Goal: Information Seeking & Learning: Learn about a topic

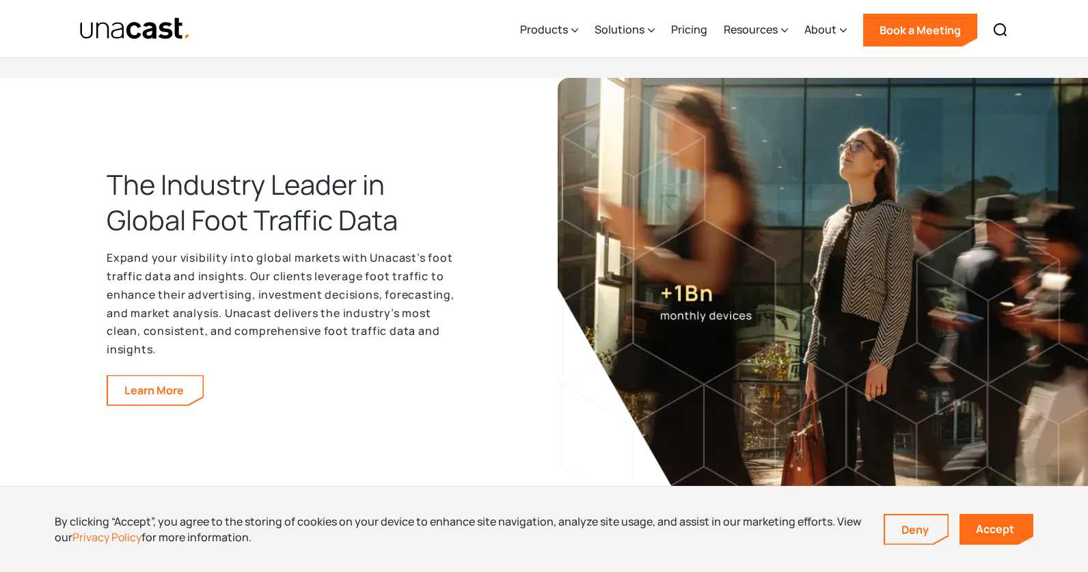
scroll to position [1674, 0]
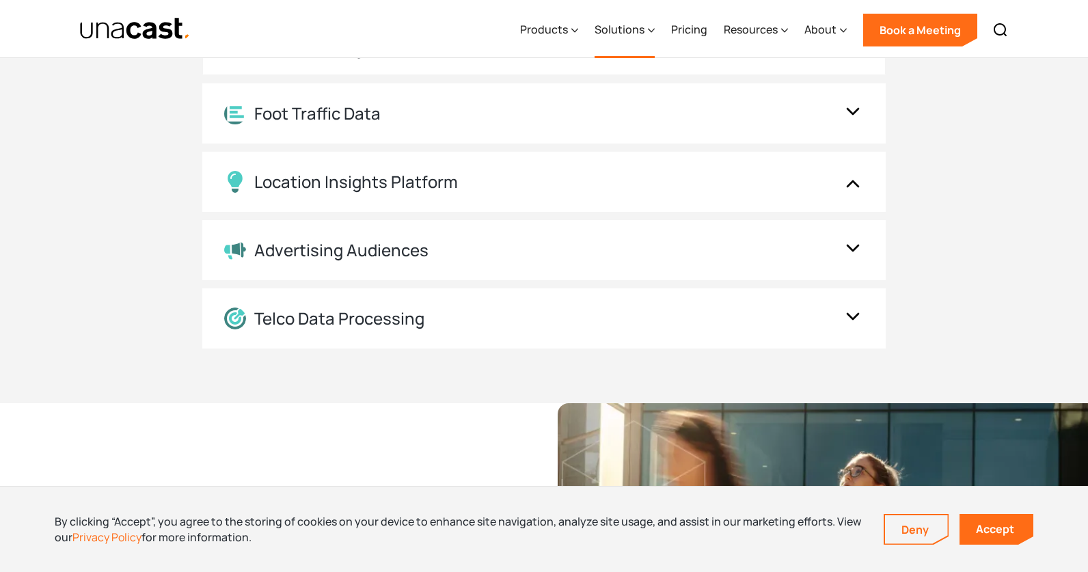
click at [651, 33] on icon at bounding box center [651, 30] width 7 height 14
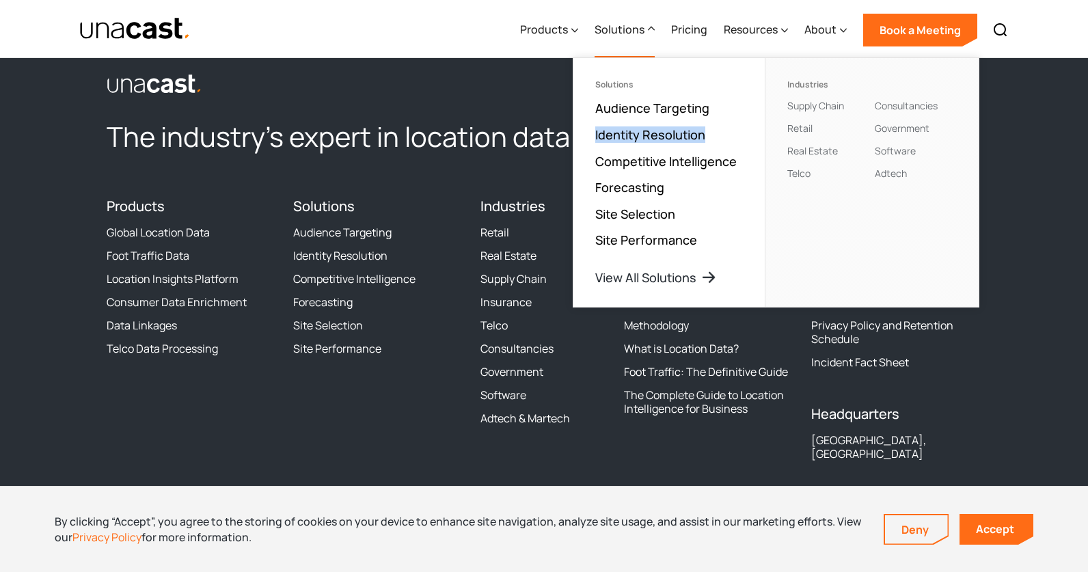
scroll to position [4205, 0]
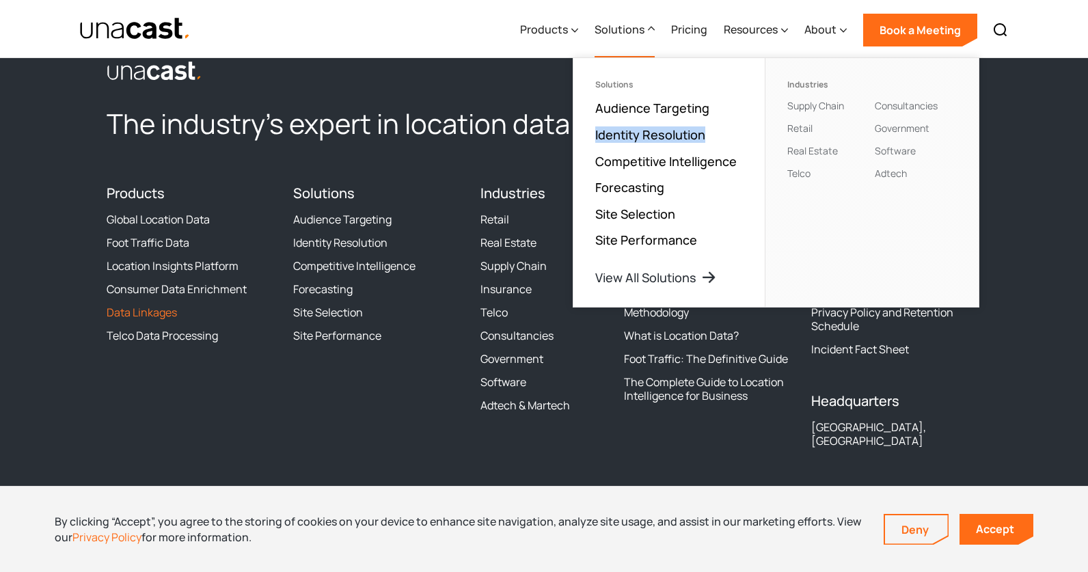
click at [150, 312] on link "Data Linkages" at bounding box center [142, 313] width 70 height 14
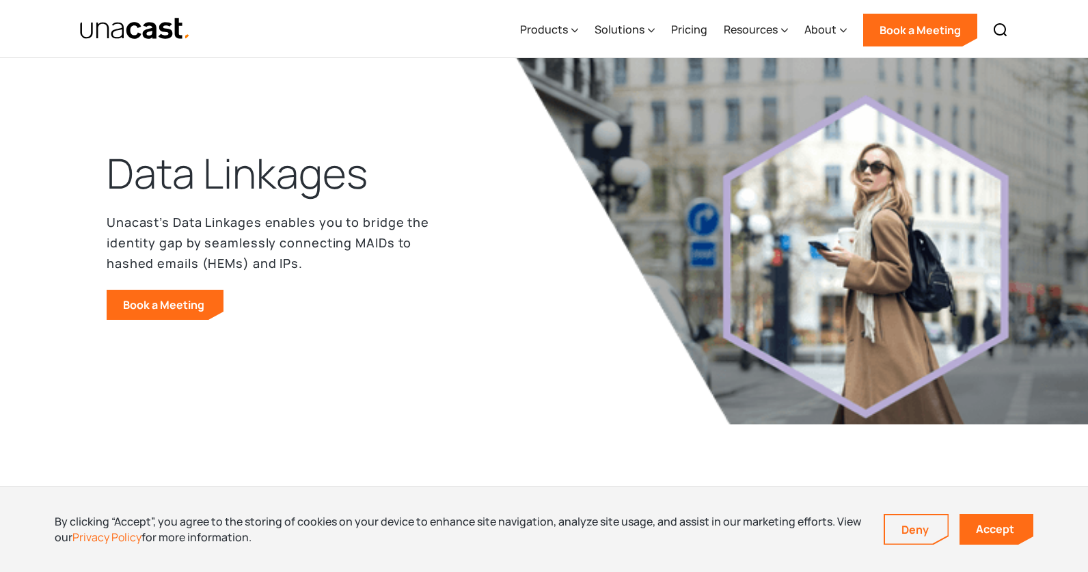
scroll to position [45, 0]
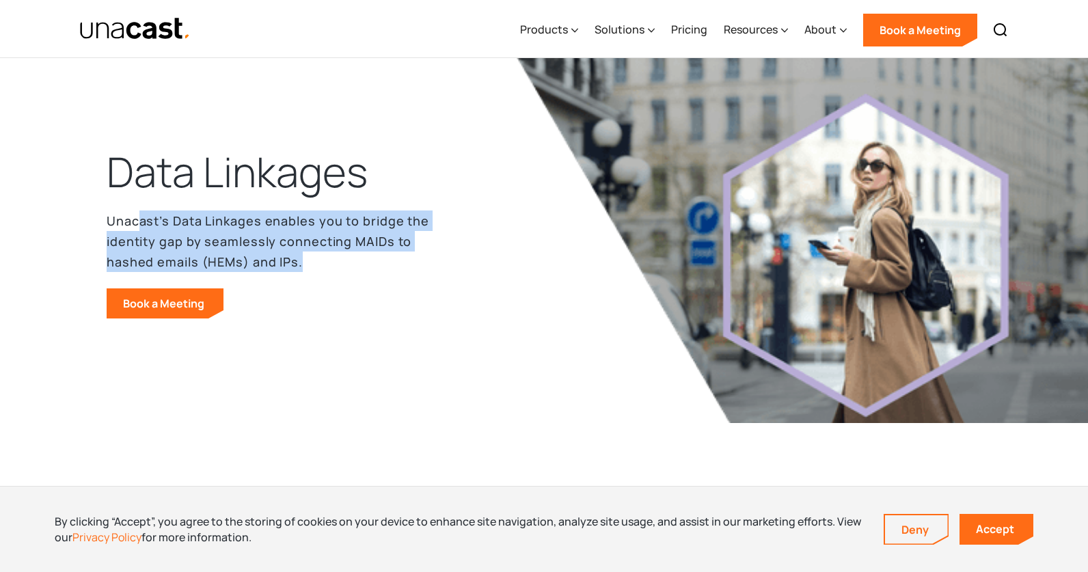
drag, startPoint x: 142, startPoint y: 216, endPoint x: 373, endPoint y: 256, distance: 234.4
click at [373, 256] on p "Unacast’s Data Linkages enables you to bridge the identity gap by seamlessly co…" at bounding box center [284, 242] width 355 height 62
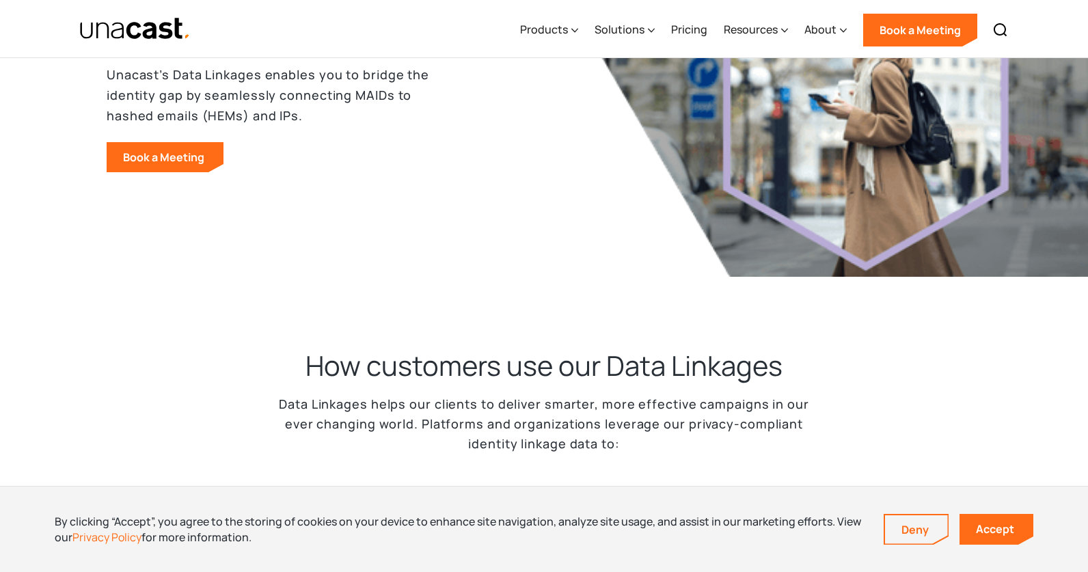
scroll to position [192, 0]
drag, startPoint x: 304, startPoint y: 102, endPoint x: 385, endPoint y: 111, distance: 81.8
click at [385, 110] on p "Unacast’s Data Linkages enables you to bridge the identity gap by seamlessly co…" at bounding box center [284, 95] width 355 height 62
click at [385, 111] on p "Unacast’s Data Linkages enables you to bridge the identity gap by seamlessly co…" at bounding box center [284, 95] width 355 height 62
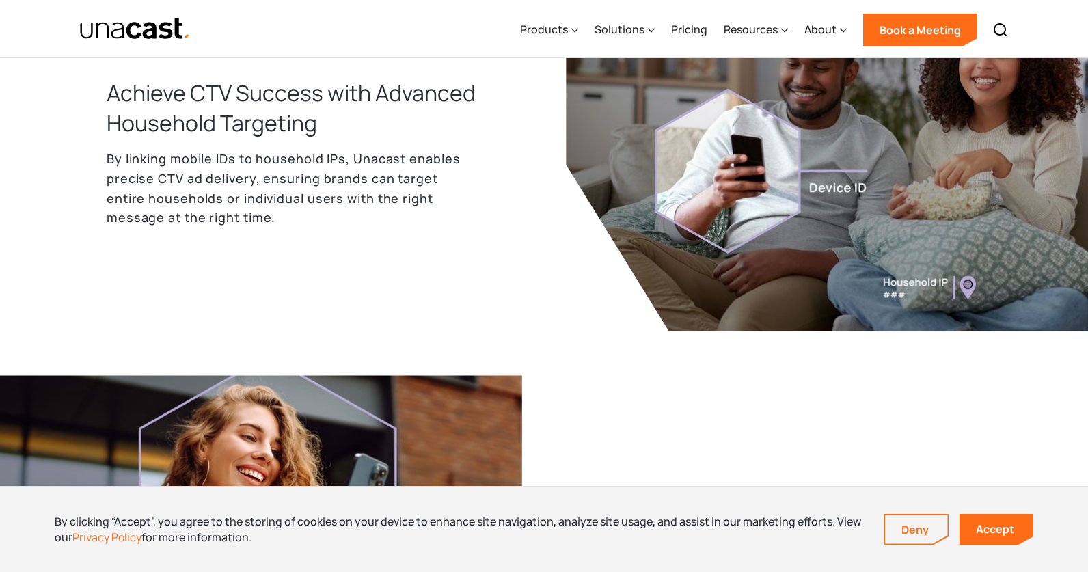
scroll to position [1875, 0]
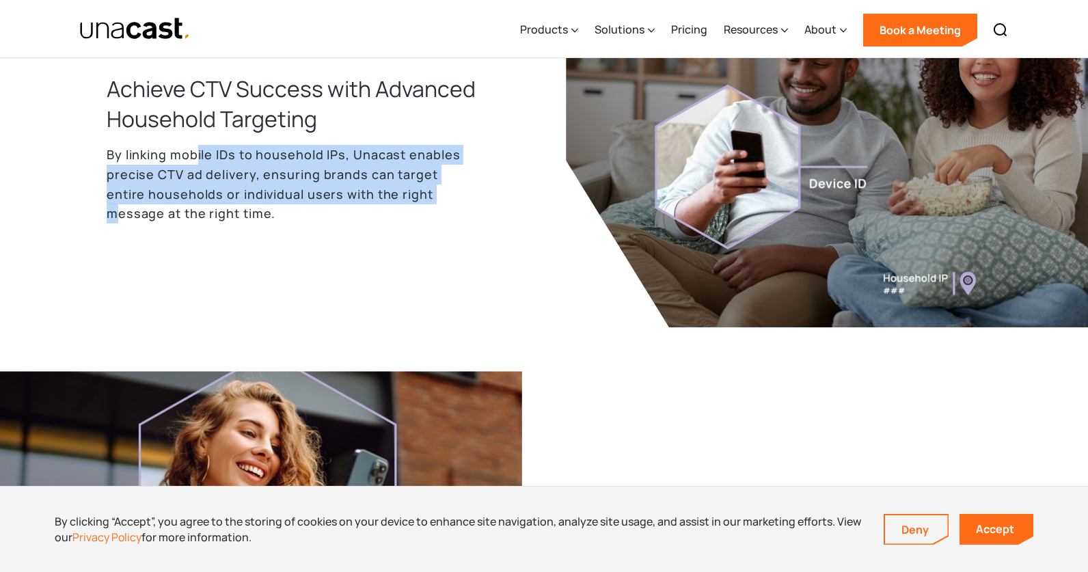
drag, startPoint x: 217, startPoint y: 152, endPoint x: 462, endPoint y: 222, distance: 254.6
click at [462, 222] on p "By linking mobile IDs to household IPs, Unacast enables precise CTV ad delivery…" at bounding box center [293, 184] width 372 height 79
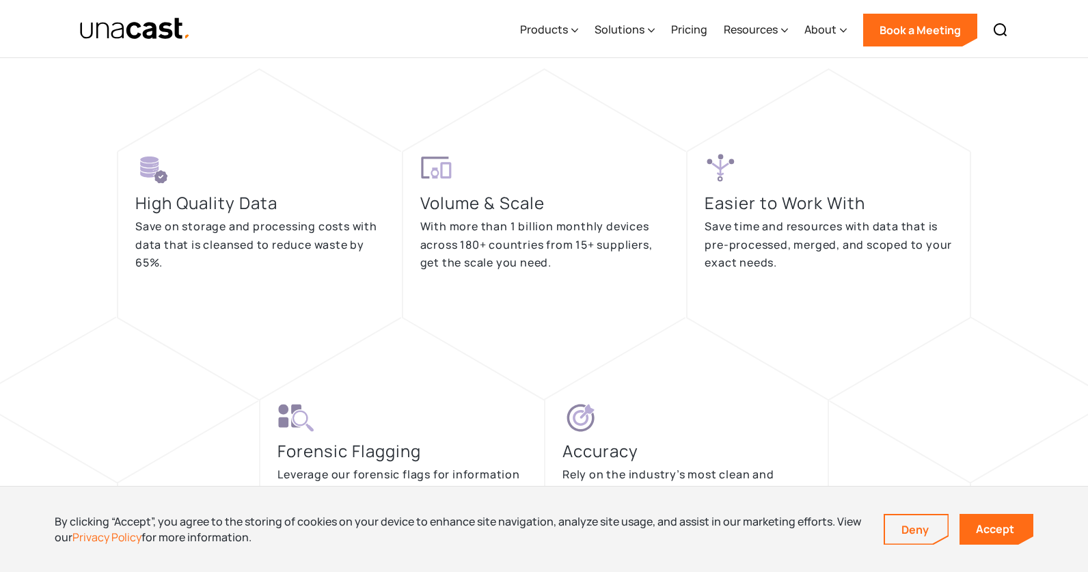
scroll to position [2725, 0]
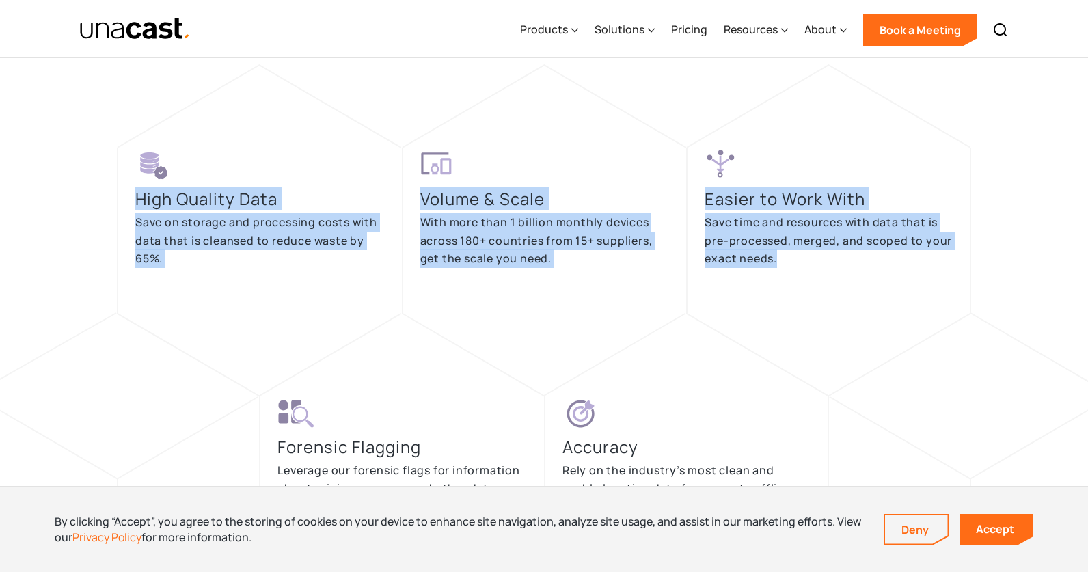
drag, startPoint x: 116, startPoint y: 185, endPoint x: 824, endPoint y: 275, distance: 713.1
click at [824, 275] on div "High Quality Data Save on storage and processing costs with data that is cleans…" at bounding box center [544, 231] width 854 height 166
click at [824, 275] on div "Easier to Work With Save time and resources with data that is pre-processed, me…" at bounding box center [829, 216] width 248 height 137
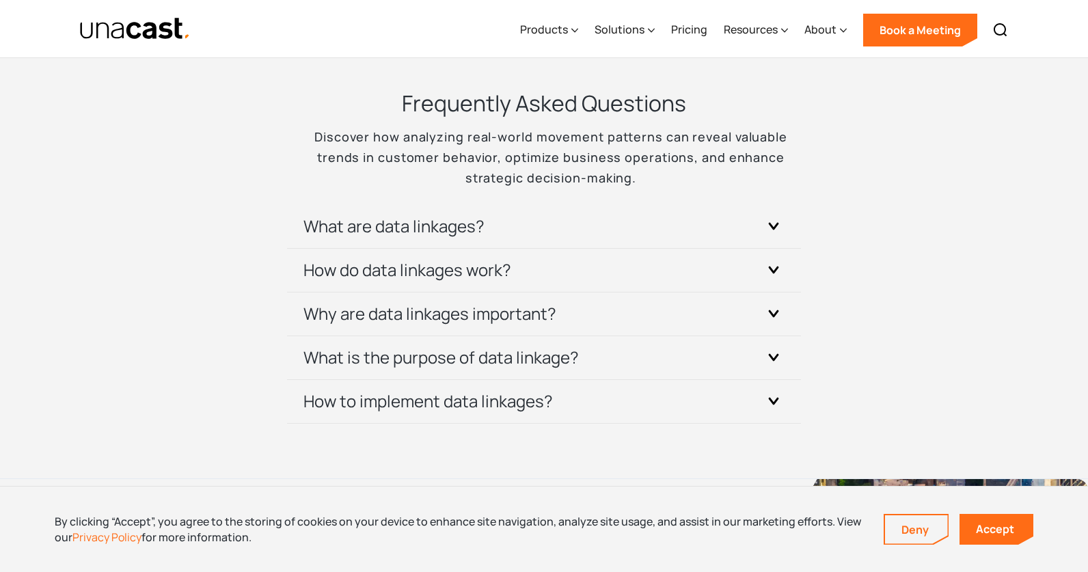
scroll to position [4277, 0]
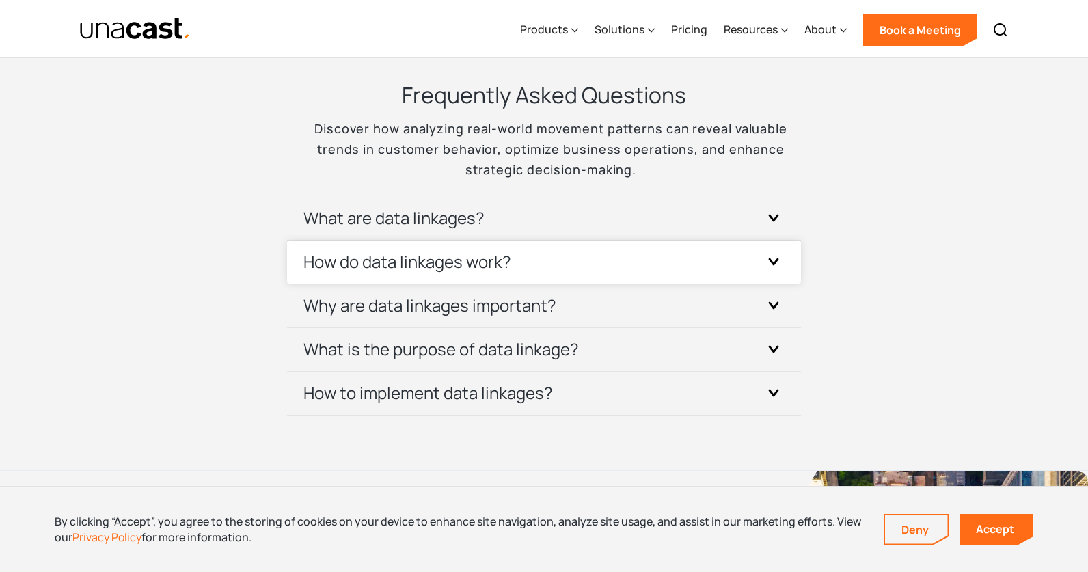
click at [655, 270] on div "How do data linkages work?" at bounding box center [543, 262] width 481 height 43
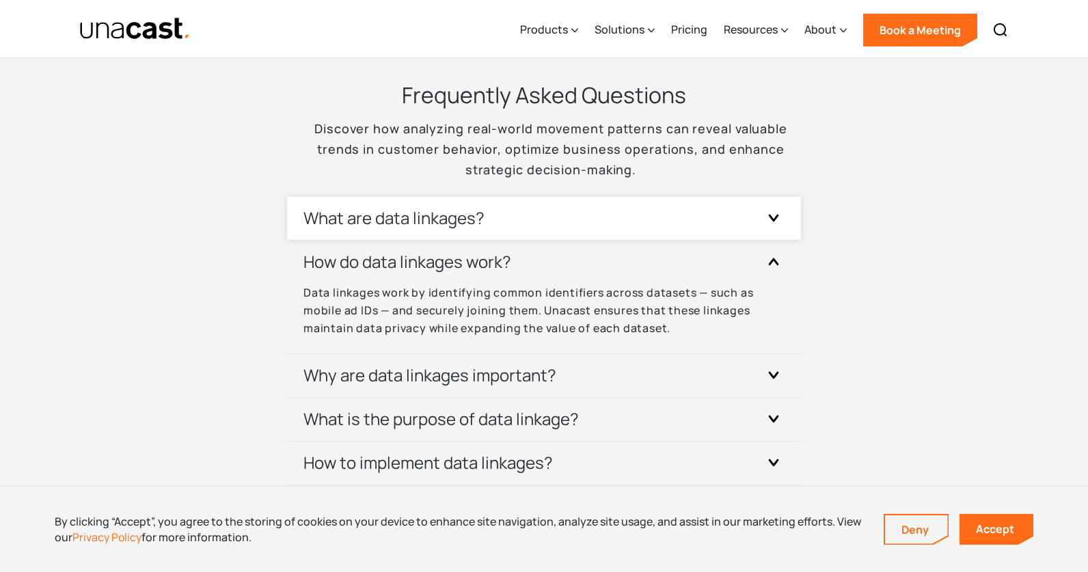
click at [651, 219] on div "What are data linkages?" at bounding box center [543, 218] width 481 height 43
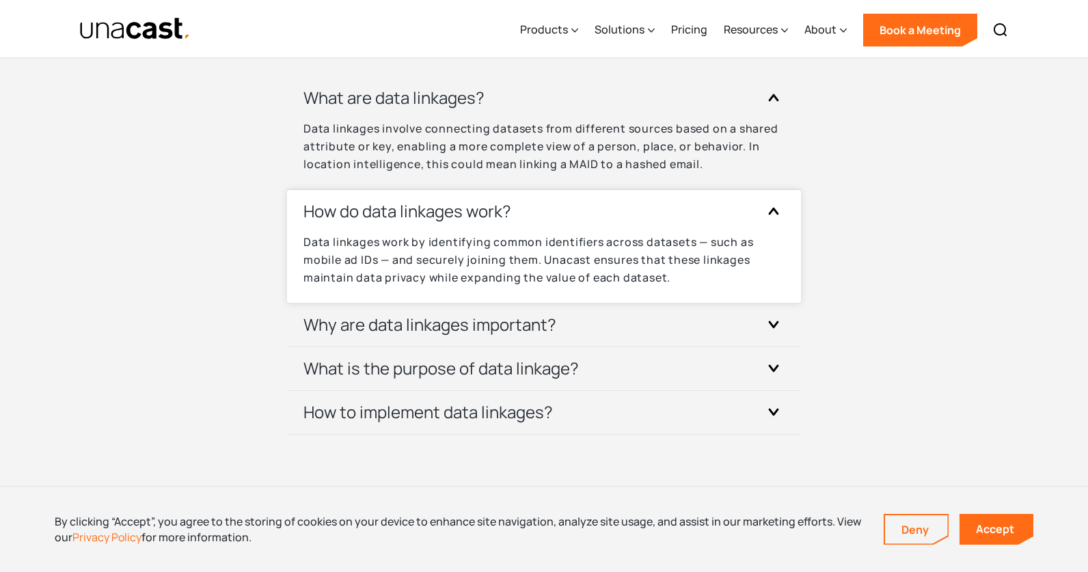
scroll to position [4406, 0]
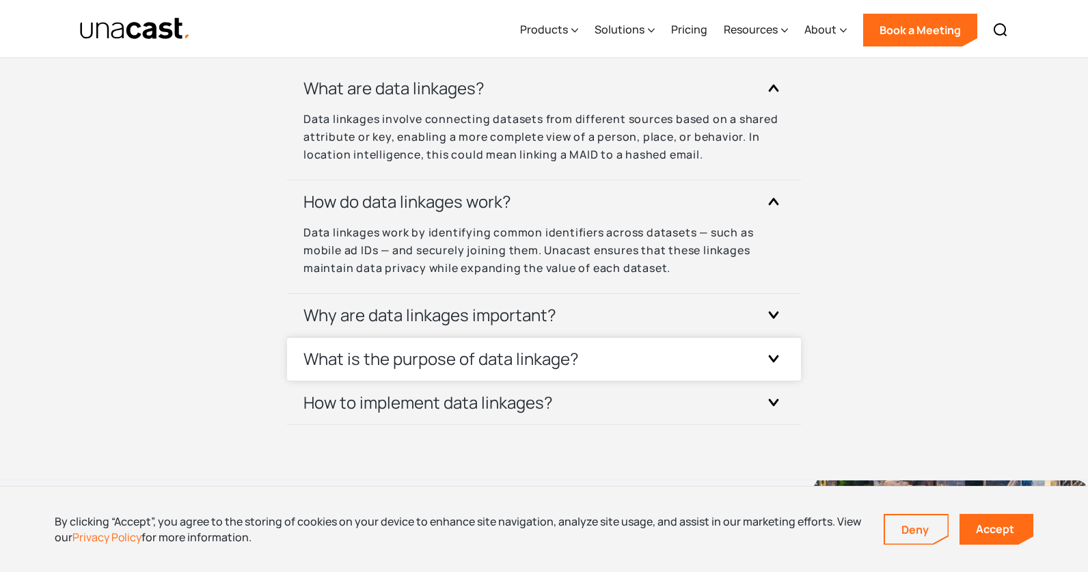
click at [681, 356] on div "What is the purpose of data linkage?" at bounding box center [543, 359] width 481 height 43
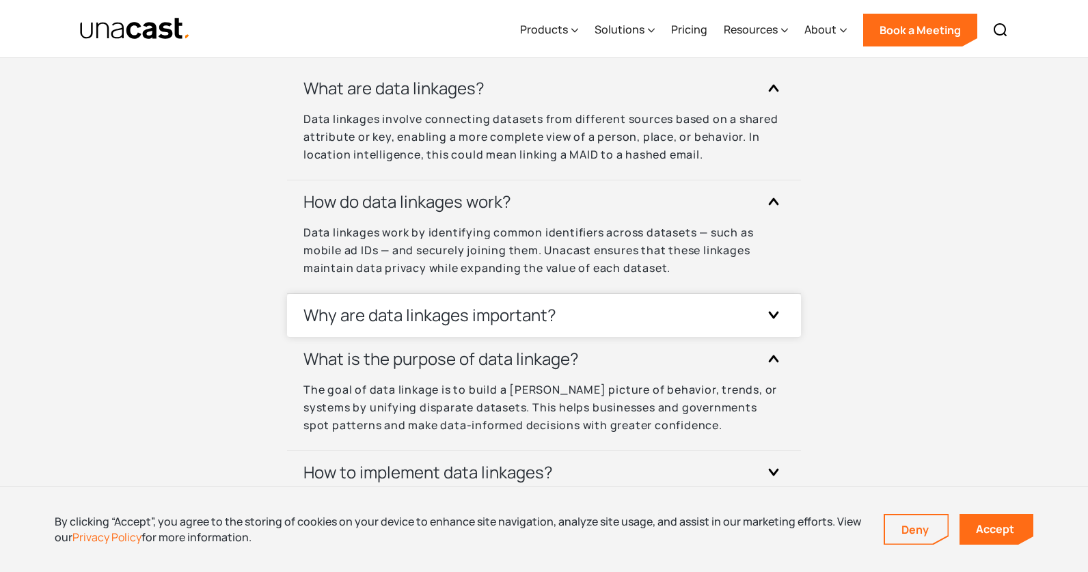
click at [666, 304] on div "Why are data linkages important?" at bounding box center [543, 315] width 481 height 43
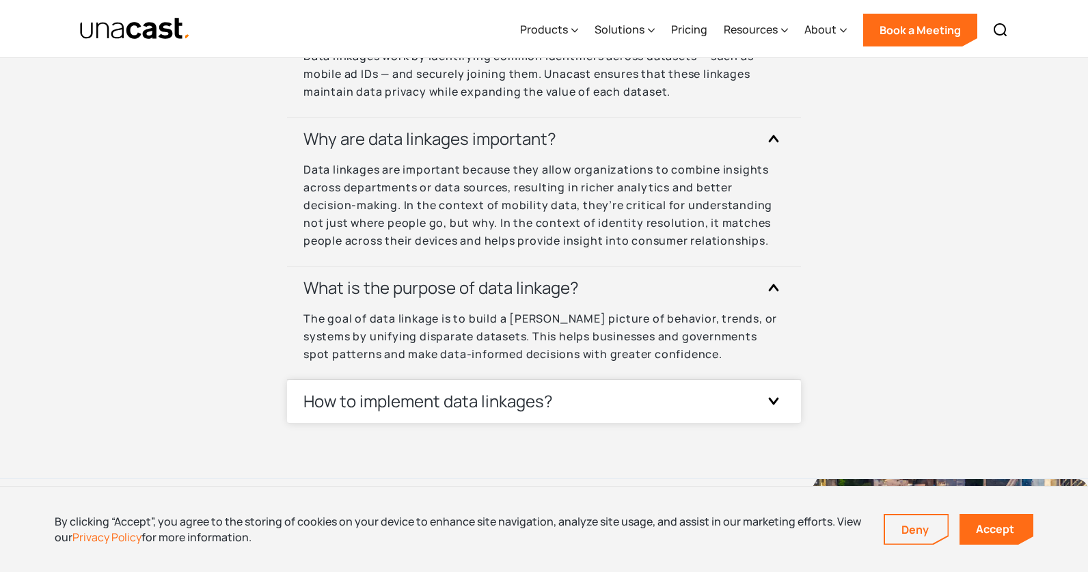
click at [653, 399] on div "How to implement data linkages?" at bounding box center [543, 401] width 481 height 43
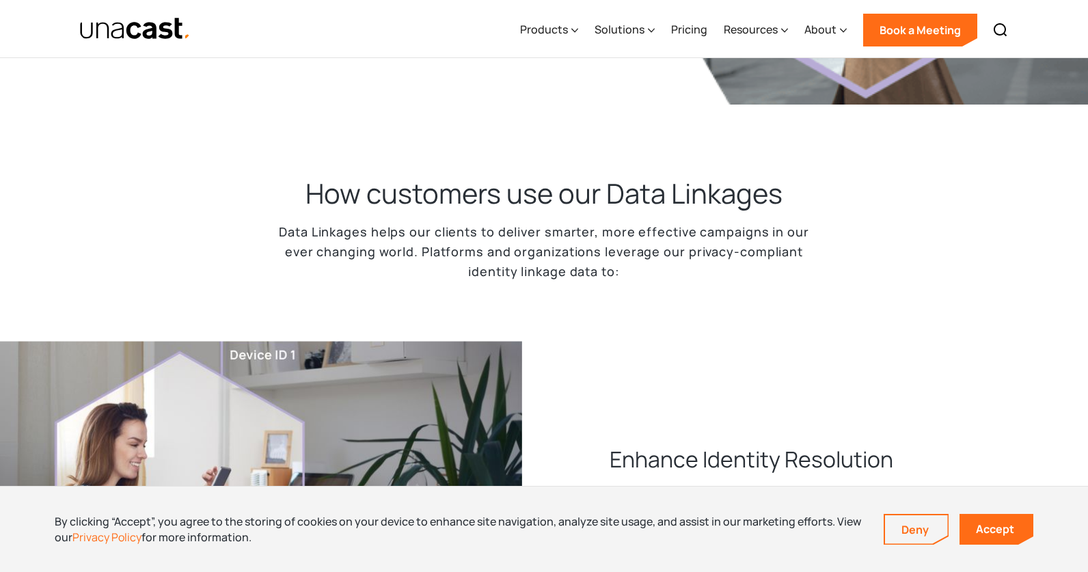
scroll to position [0, 0]
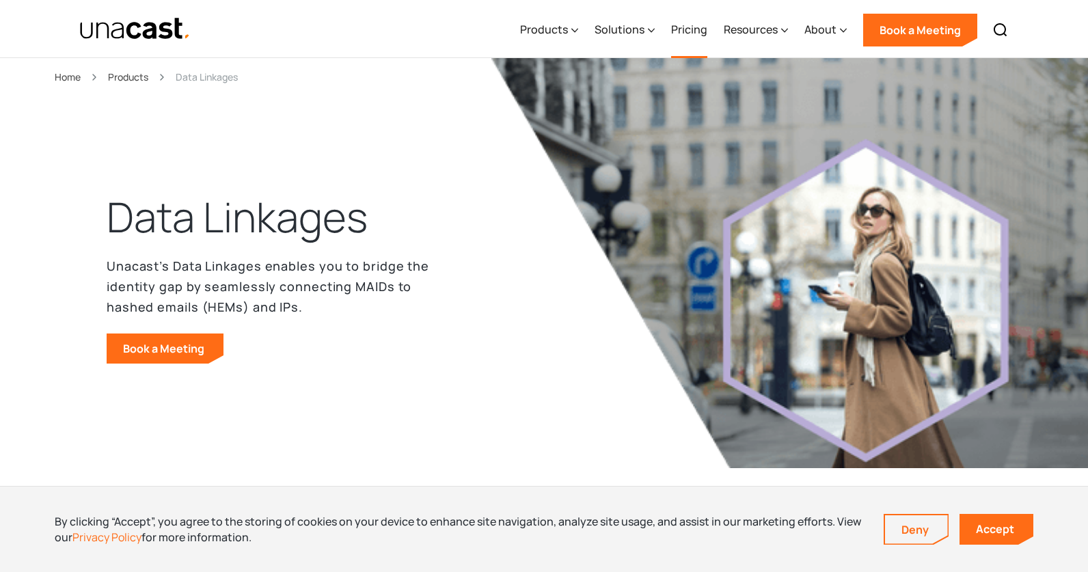
click at [686, 28] on link "Pricing" at bounding box center [689, 30] width 36 height 56
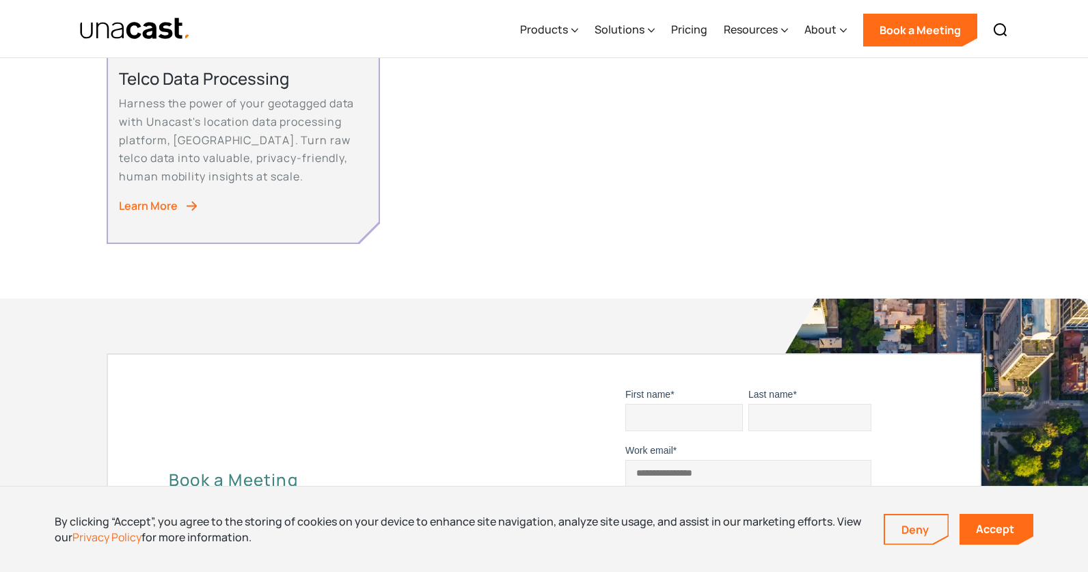
scroll to position [1293, 0]
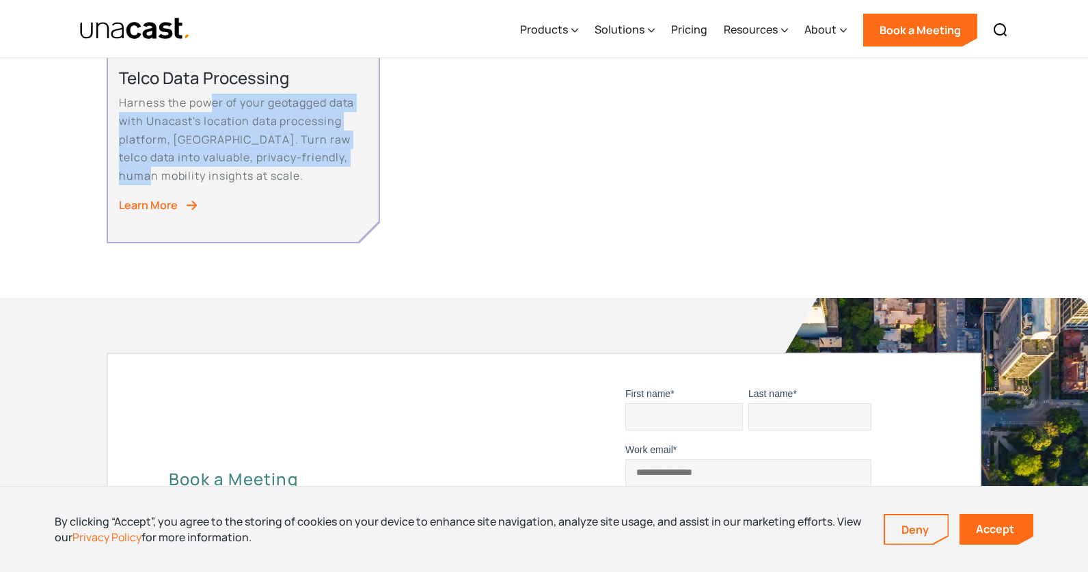
drag, startPoint x: 210, startPoint y: 109, endPoint x: 377, endPoint y: 159, distance: 174.1
click at [377, 159] on div "Telco Data Processing Harness the power of your geotagged data with Unacast's l…" at bounding box center [243, 143] width 270 height 195
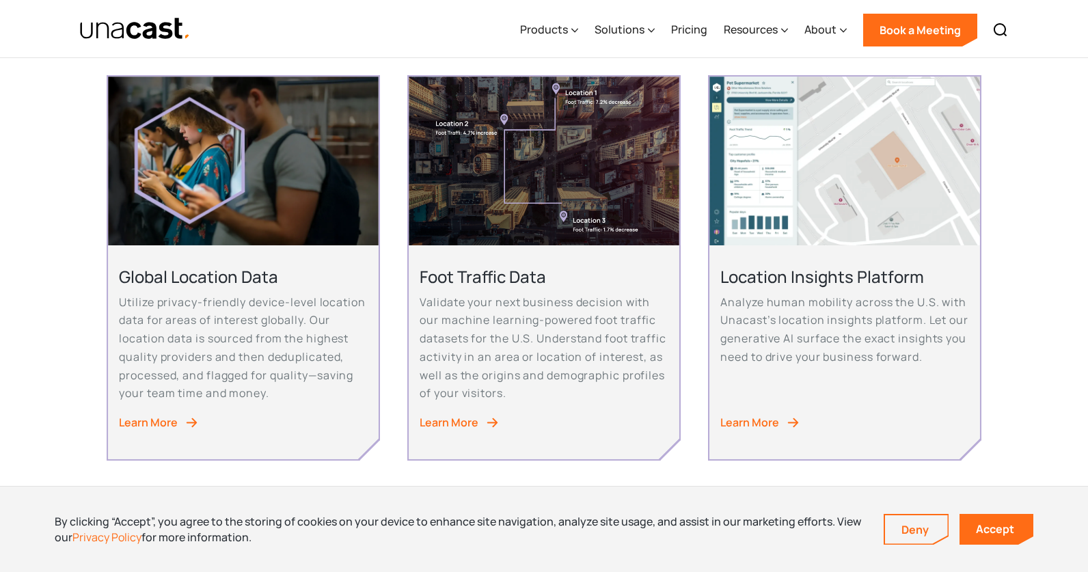
scroll to position [286, 0]
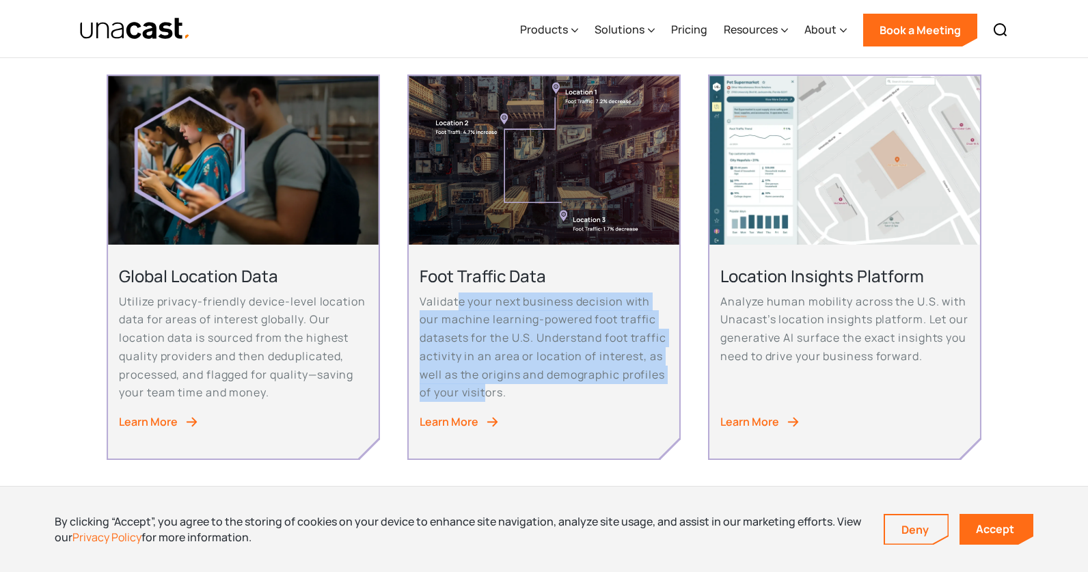
drag, startPoint x: 457, startPoint y: 301, endPoint x: 610, endPoint y: 401, distance: 183.0
click at [610, 401] on p "Validate your next business decision with our machine learning-powered foot tra…" at bounding box center [544, 347] width 248 height 109
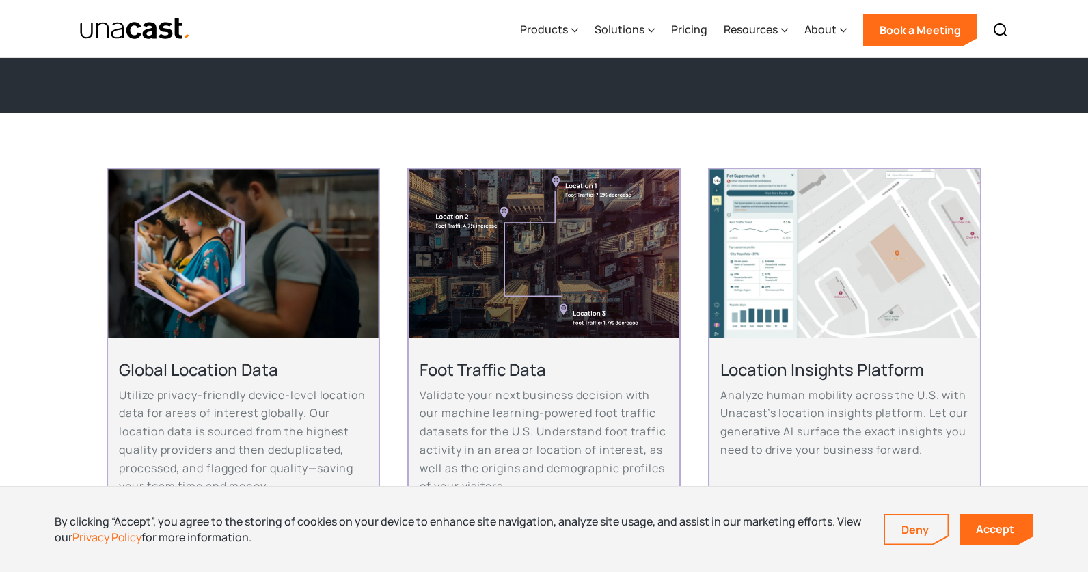
scroll to position [233, 0]
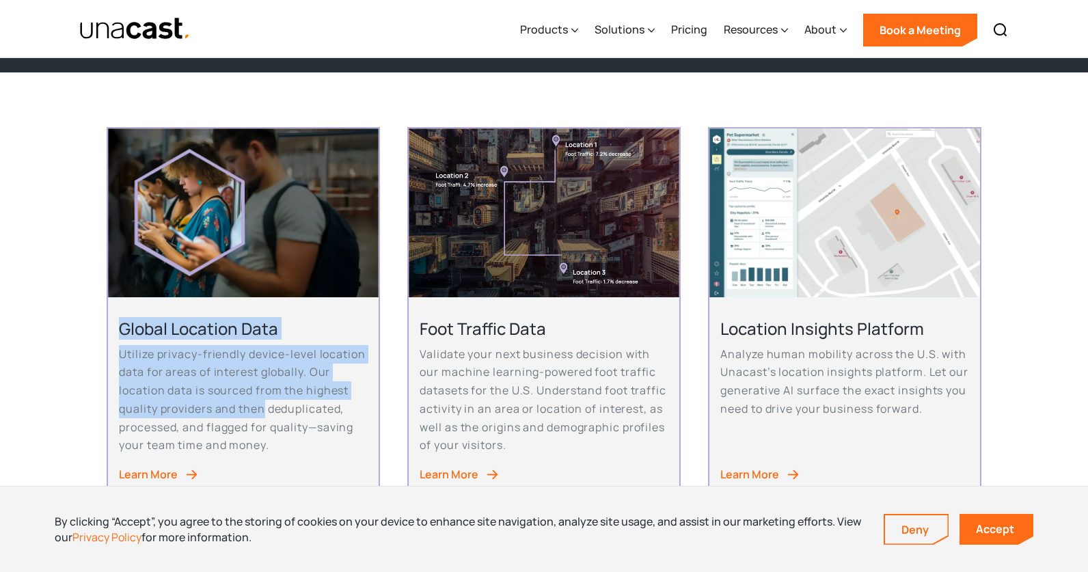
drag, startPoint x: 133, startPoint y: 328, endPoint x: 278, endPoint y: 412, distance: 167.5
click at [278, 412] on div "Global Location Data Utilize privacy-friendly device-level location data for ar…" at bounding box center [243, 392] width 248 height 148
click at [278, 412] on p "Utilize privacy-friendly device-level location data for areas of interest globa…" at bounding box center [243, 399] width 248 height 109
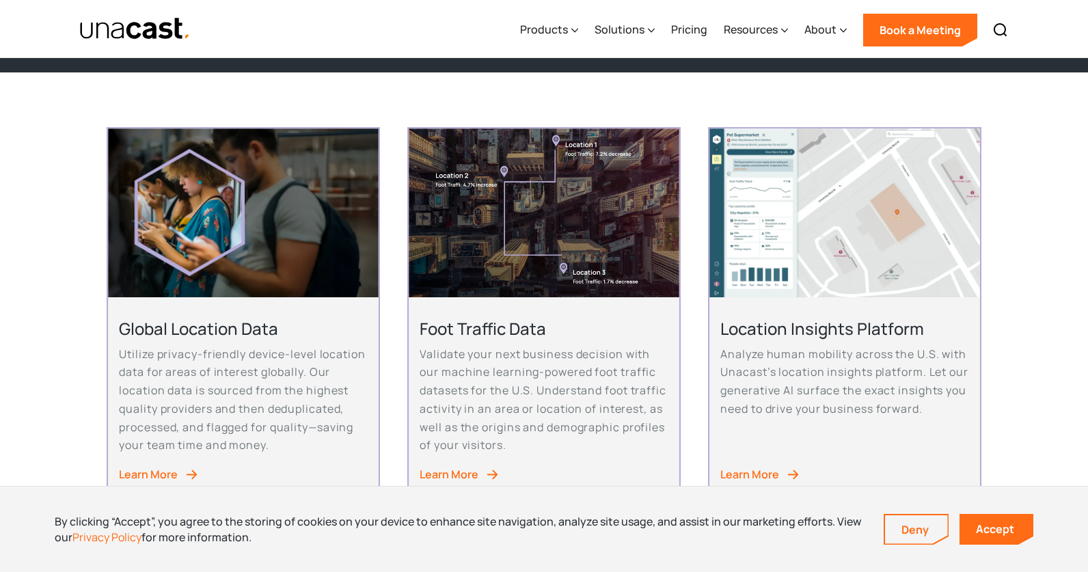
click at [107, 36] on img "home" at bounding box center [134, 29] width 111 height 24
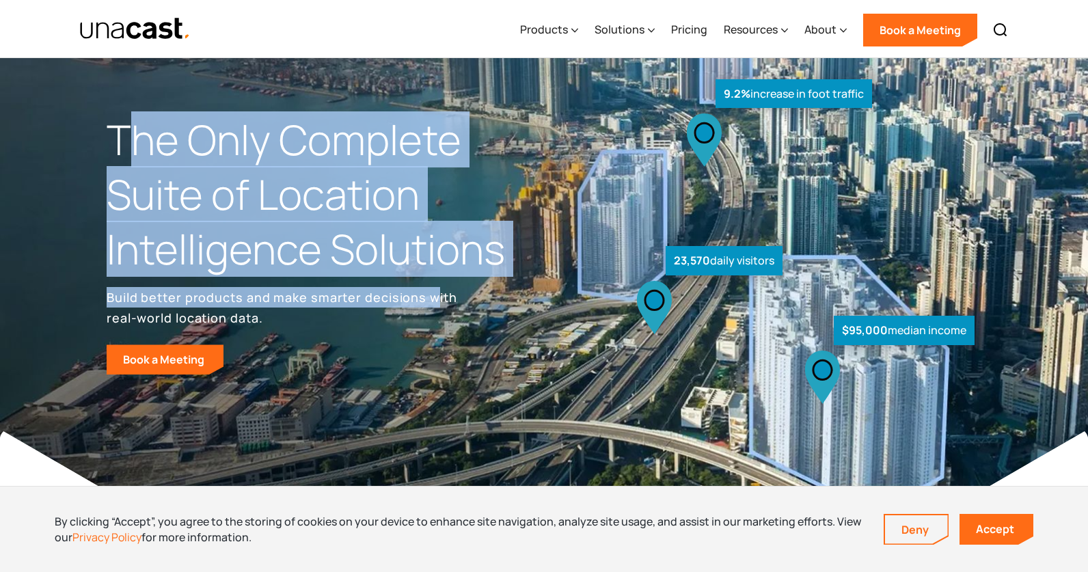
drag, startPoint x: 122, startPoint y: 149, endPoint x: 459, endPoint y: 314, distance: 375.1
click at [459, 314] on div "The Only Complete Suite of Location Intelligence Solutions Build better product…" at bounding box center [325, 244] width 437 height 262
click at [459, 314] on p "Build better products and make smarter decisions with real-world location data." at bounding box center [284, 307] width 355 height 41
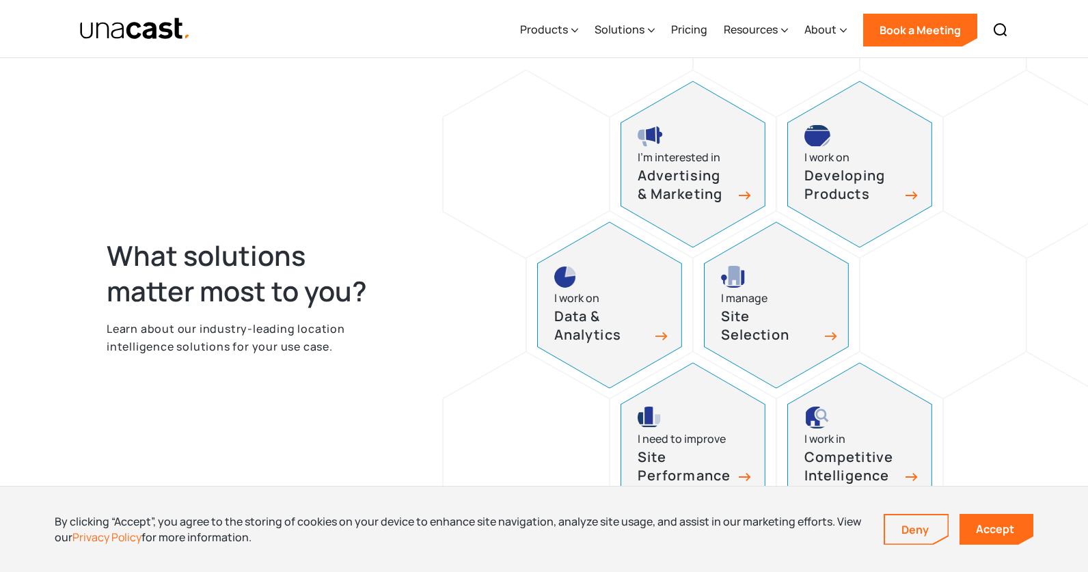
scroll to position [567, 0]
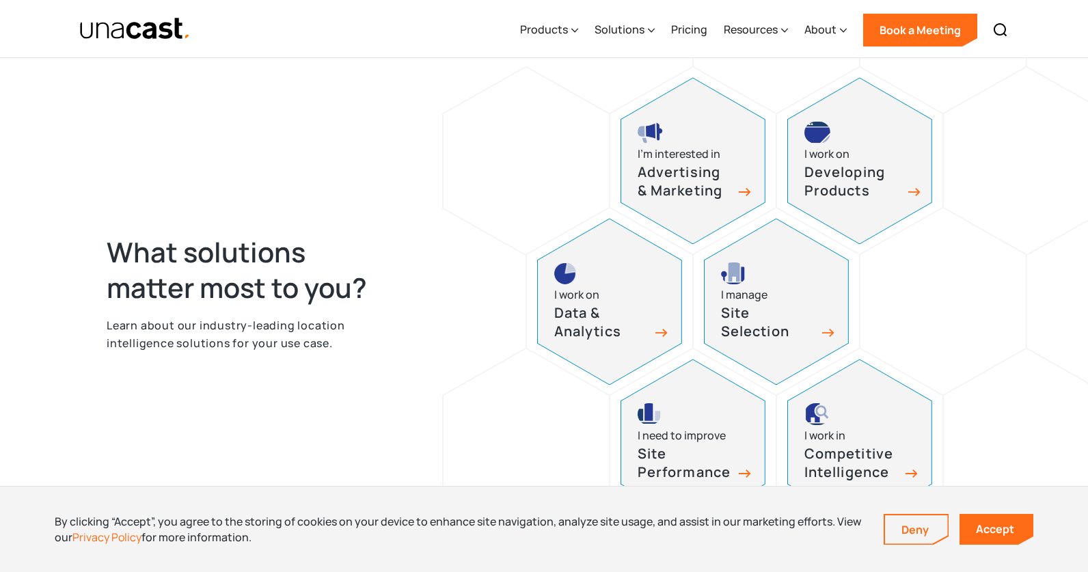
click at [845, 185] on h3 "Developing Products" at bounding box center [852, 181] width 96 height 36
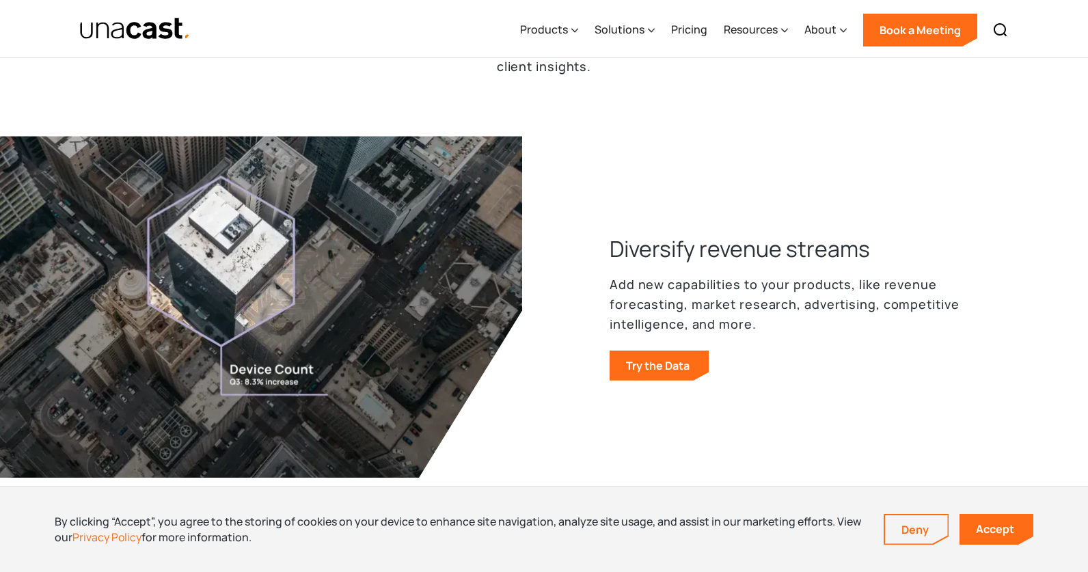
scroll to position [571, 0]
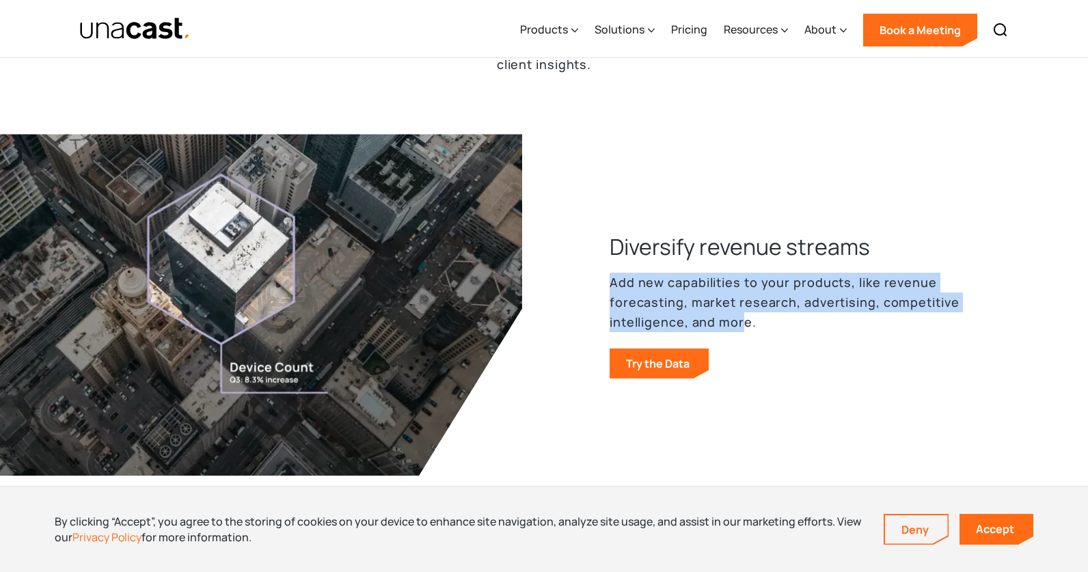
drag, startPoint x: 614, startPoint y: 286, endPoint x: 774, endPoint y: 315, distance: 163.3
click at [771, 314] on p "Add new capabilities to your products, like revenue forecasting, market researc…" at bounding box center [796, 302] width 372 height 59
click at [774, 315] on p "Add new capabilities to your products, like revenue forecasting, market researc…" at bounding box center [796, 302] width 372 height 59
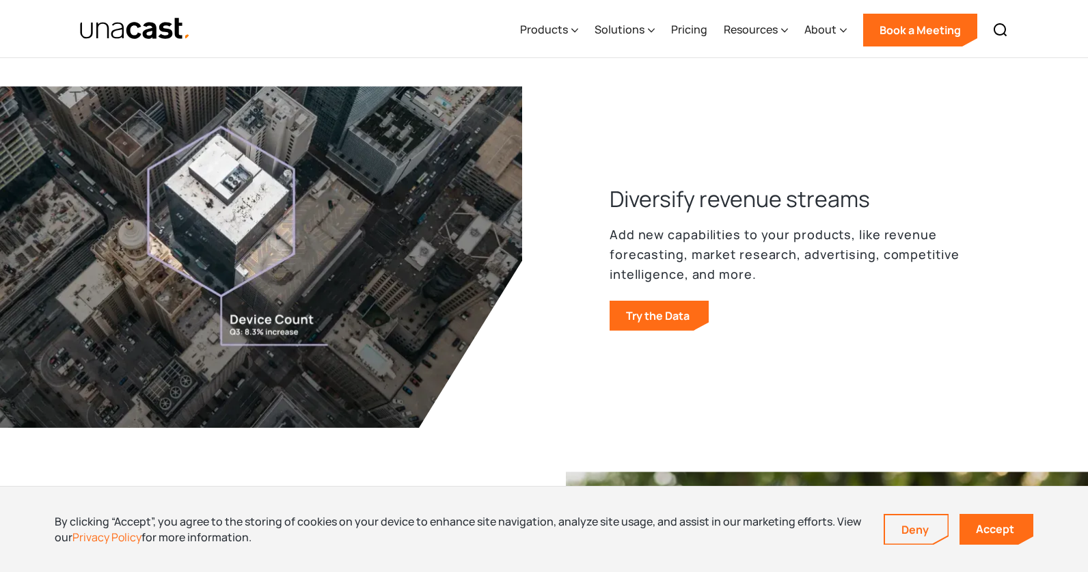
scroll to position [0, 0]
